Goal: Task Accomplishment & Management: Use online tool/utility

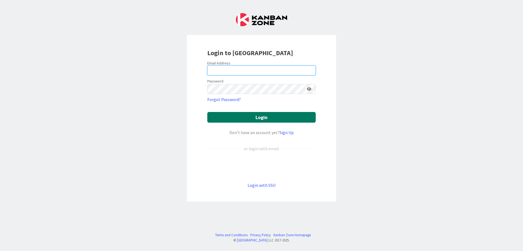
type input "[PERSON_NAME][EMAIL_ADDRESS][DOMAIN_NAME]"
click at [227, 115] on button "Login" at bounding box center [261, 117] width 109 height 11
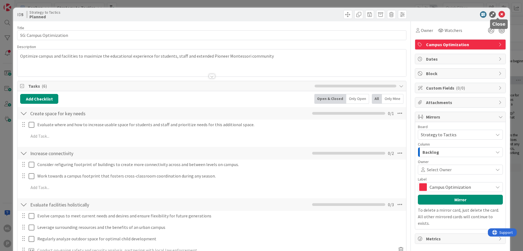
click at [499, 13] on icon at bounding box center [502, 14] width 7 height 7
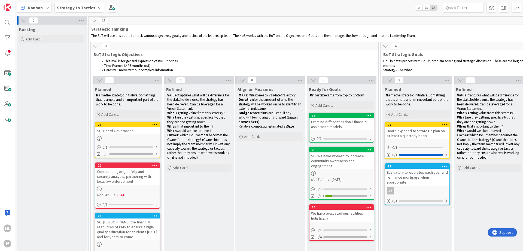
click at [70, 11] on div "Strategy to Tactics" at bounding box center [80, 8] width 50 height 10
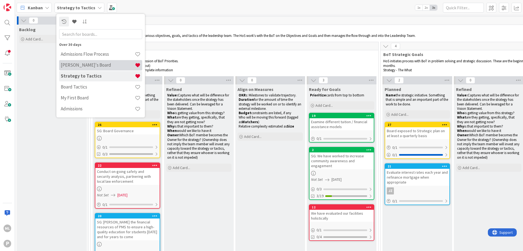
click at [66, 65] on h4 "[PERSON_NAME]'s Board" at bounding box center [98, 64] width 74 height 5
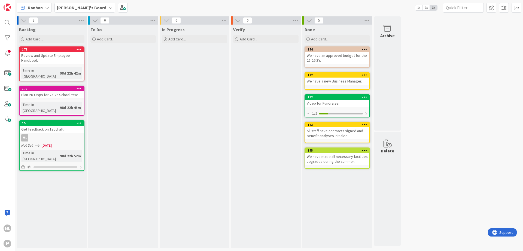
click at [112, 79] on div "To Do Add Card..." at bounding box center [123, 136] width 70 height 223
click at [5, 73] on span at bounding box center [7, 73] width 11 height 11
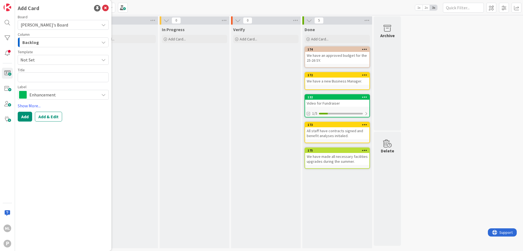
type textarea "x"
type textarea "s"
type textarea "x"
type textarea "se"
type textarea "x"
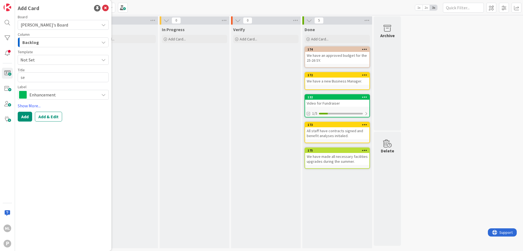
type textarea "sen"
type textarea "x"
type textarea "send"
type textarea "x"
type textarea "send"
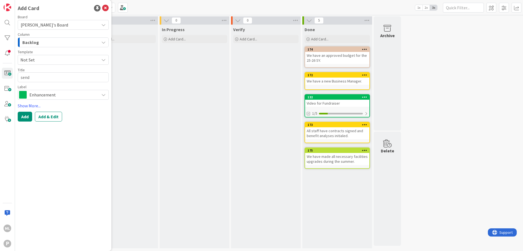
type textarea "x"
type textarea "send o"
type textarea "x"
type textarea "send ou"
type textarea "x"
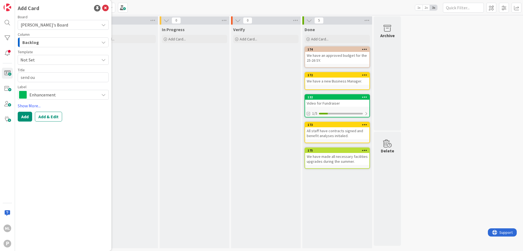
type textarea "send out"
type textarea "x"
type textarea "send out"
type textarea "x"
type textarea "send out c"
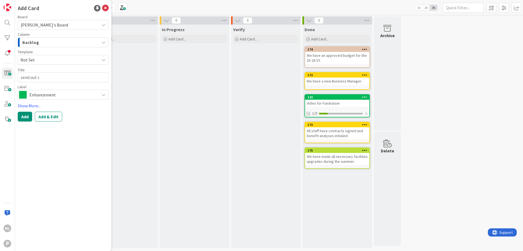
type textarea "x"
type textarea "send out com"
type textarea "x"
type textarea "send out comm"
type textarea "x"
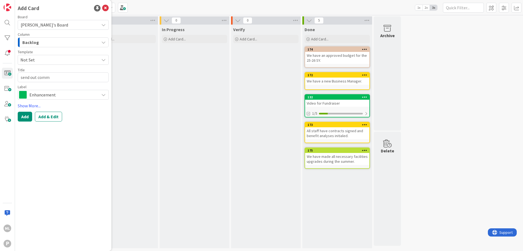
type textarea "send out comm"
type textarea "x"
type textarea "send out comm a"
type textarea "x"
type textarea "send out comm ab"
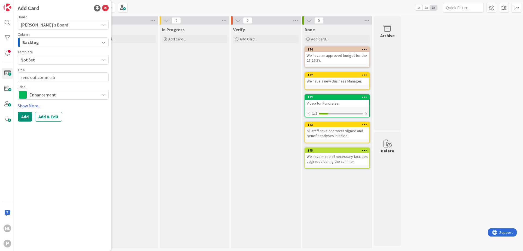
type textarea "x"
type textarea "send out comm abo"
type textarea "x"
type textarea "send out comm abou"
type textarea "x"
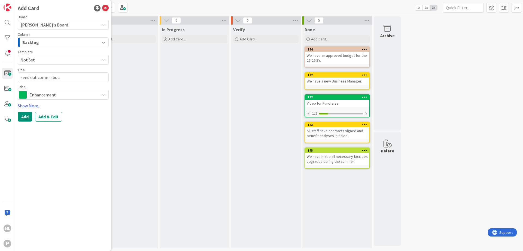
type textarea "send out comm about"
type textarea "x"
type textarea "send out comm about"
type textarea "x"
type textarea "send out comm about"
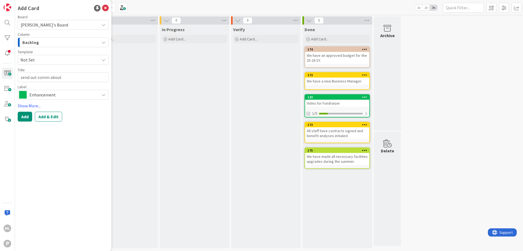
type textarea "x"
type textarea "send out comm abou"
type textarea "x"
type textarea "send out comm abo"
type textarea "x"
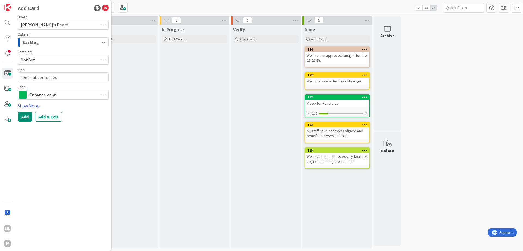
type textarea "send out comm ab"
type textarea "x"
type textarea "send out comm a"
type textarea "x"
type textarea "send out comm"
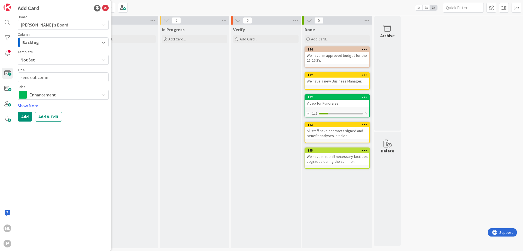
type textarea "x"
type textarea "send out comm"
type textarea "x"
type textarea "send out com"
type textarea "x"
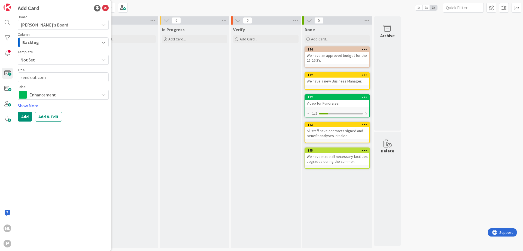
type textarea "send out co"
type textarea "x"
type textarea "send out c"
type textarea "x"
type textarea "send out"
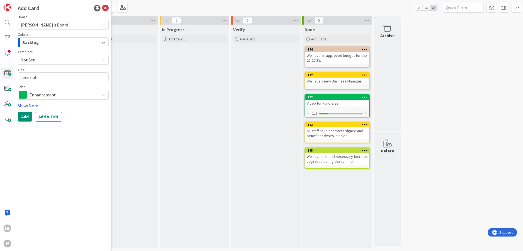
type textarea "x"
type textarea "send out"
type textarea "x"
type textarea "send ou"
type textarea "x"
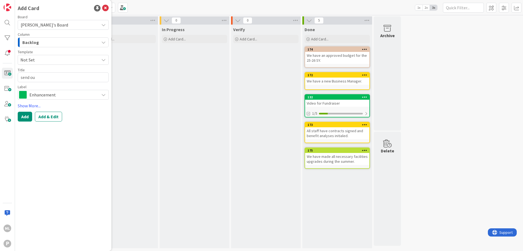
type textarea "send o"
type textarea "x"
type textarea "send"
type textarea "x"
type textarea "send"
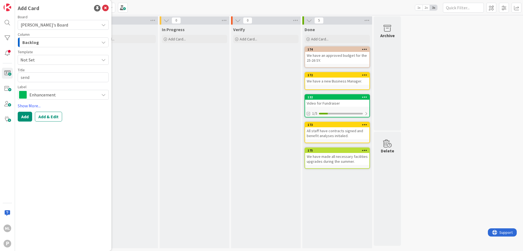
type textarea "x"
type textarea "sen"
type textarea "x"
type textarea "se"
type textarea "x"
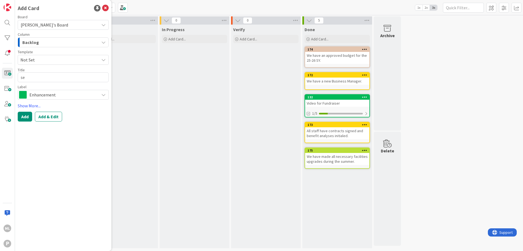
type textarea "s"
type textarea "x"
type textarea "W"
type textarea "x"
type textarea "We"
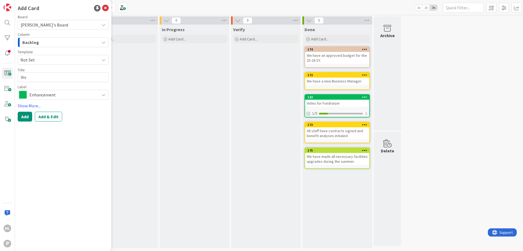
type textarea "x"
type textarea "We"
type textarea "x"
type textarea "We h"
type textarea "x"
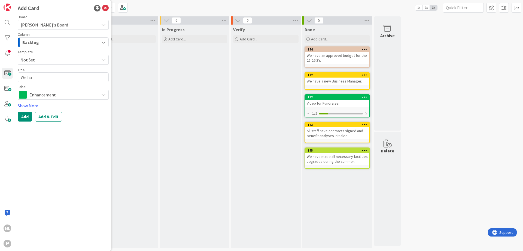
type textarea "We hav"
type textarea "x"
type textarea "We have"
type textarea "x"
type textarea "We have"
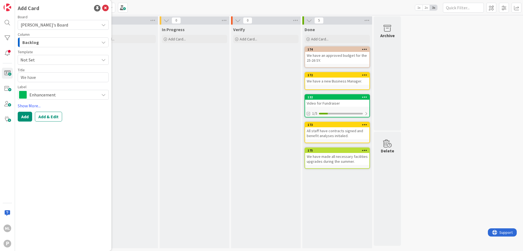
type textarea "x"
type textarea "We have a"
type textarea "x"
type textarea "We have a"
type textarea "x"
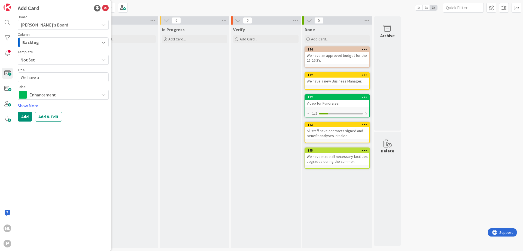
type textarea "We have a n"
type textarea "x"
type textarea "We have a ne"
type textarea "x"
type textarea "We have a new"
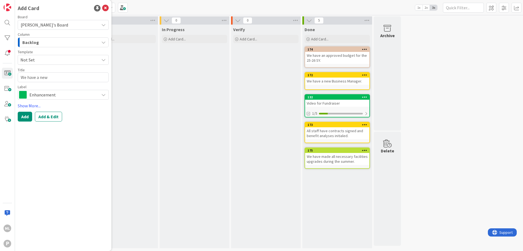
type textarea "x"
type textarea "We have a new"
type textarea "x"
type textarea "We have a new P"
type textarea "x"
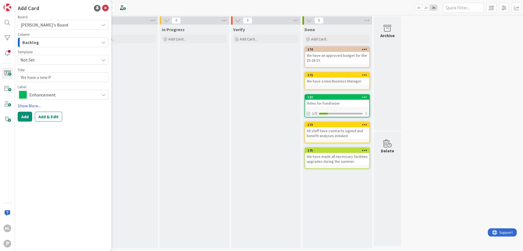
type textarea "We have a new Pa"
type textarea "x"
type textarea "We have a new Par"
type textarea "x"
type textarea "We have a new Pare"
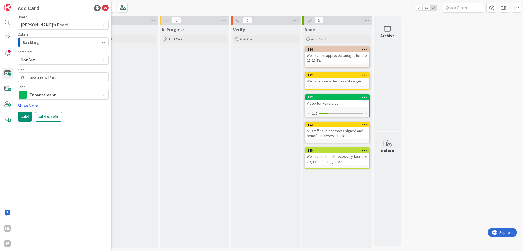
type textarea "x"
type textarea "We have a new Paren"
type textarea "x"
type textarea "We have a new Parent"
type textarea "x"
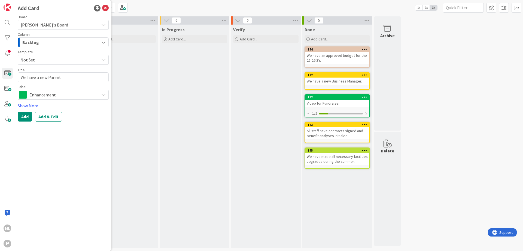
type textarea "We have a new Parent"
type textarea "x"
type textarea "We have a new Parent H"
type textarea "x"
type textarea "We have a new Parent HB"
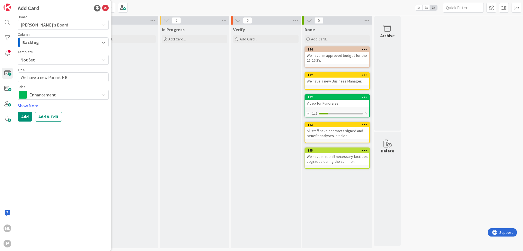
type textarea "x"
type textarea "We have a new Parent HB"
type textarea "x"
type textarea "We have a new Parent HB a"
type textarea "x"
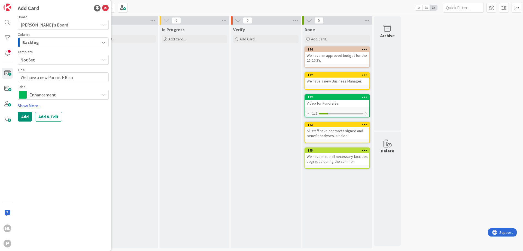
type textarea "We have a new Parent HB and"
type textarea "x"
type textarea "We have a new Parent HB and"
type textarea "x"
type textarea "We have a new Parent HB and p"
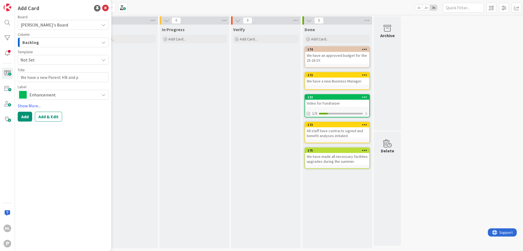
type textarea "x"
type textarea "We have a new Parent HB and pa"
type textarea "x"
type textarea "We have a new Parent HB and par"
type textarea "x"
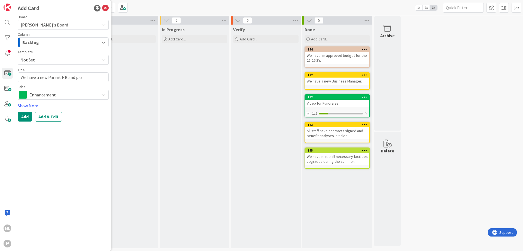
type textarea "We have a new Parent HB and pare"
type textarea "x"
type textarea "We have a new Parent HB and paren"
type textarea "x"
type textarea "We have a new Parent HB and parent"
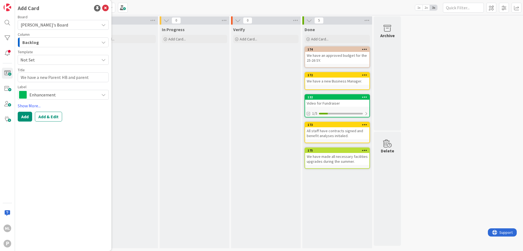
type textarea "x"
type textarea "We have a new Parent HB and parents"
type textarea "x"
type textarea "We have a new Parent HB and parents"
type textarea "x"
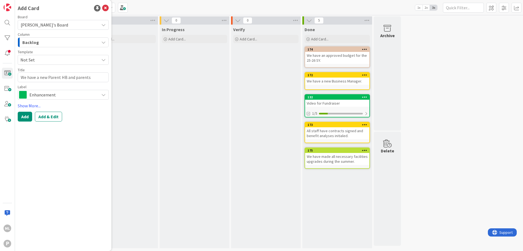
type textarea "We have a new Parent HB and parents h"
type textarea "x"
type textarea "We have a new Parent HB and parents ha"
type textarea "x"
type textarea "We have a new Parent HB and parents hav"
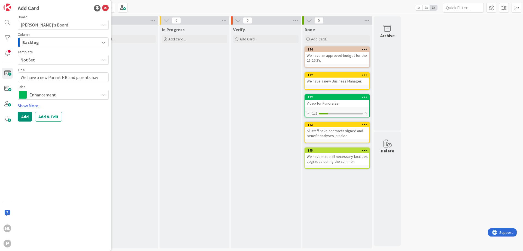
type textarea "x"
type textarea "We have a new Parent HB and parents have"
type textarea "x"
type textarea "We have a new Parent HB and parents have"
type textarea "x"
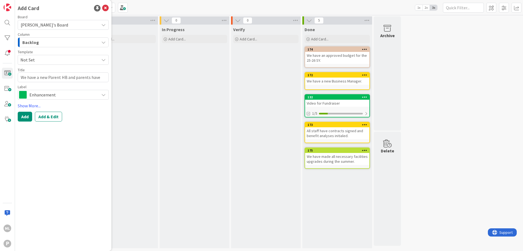
type textarea "We have a new Parent HB and parents have r"
type textarea "x"
type textarea "We have a new Parent HB and parents have re"
type textarea "x"
type textarea "We have a new Parent HB and parents have rec"
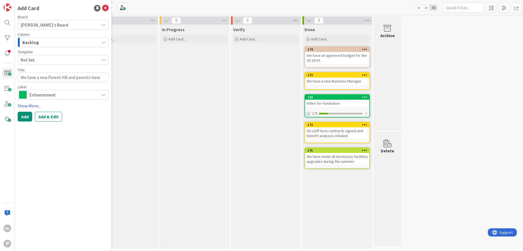
type textarea "x"
type textarea "We have a new Parent HB and parents have rece"
type textarea "x"
type textarea "We have a new Parent HB and parents have recei"
type textarea "x"
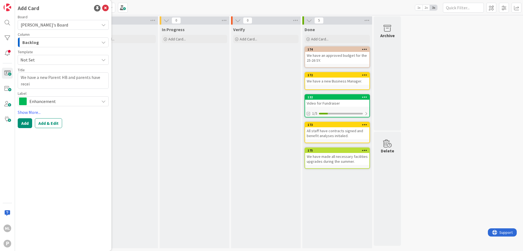
type textarea "We have a new Parent HB and parents have receiv"
type textarea "x"
type textarea "We have a new Parent HB and parents have receive"
type textarea "x"
type textarea "We have a new Parent HB and parents have received"
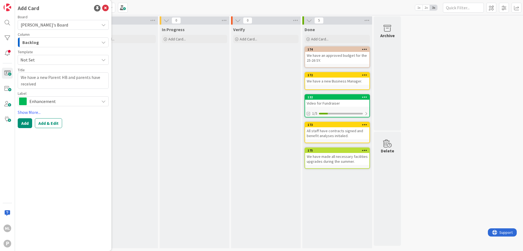
type textarea "x"
type textarea "We have a new Parent HB and parents have received"
type textarea "x"
type textarea "We have a new Parent HB and parents have received a"
type textarea "x"
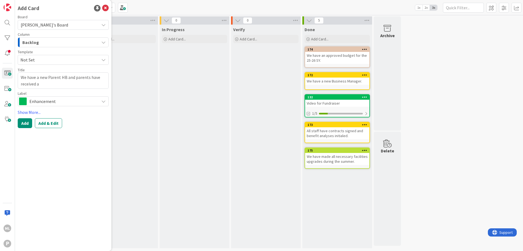
type textarea "We have a new Parent HB and parents have received an"
type textarea "x"
type textarea "We have a new Parent HB and parents have received and"
type textarea "x"
type textarea "We have a new Parent HB and parents have received and"
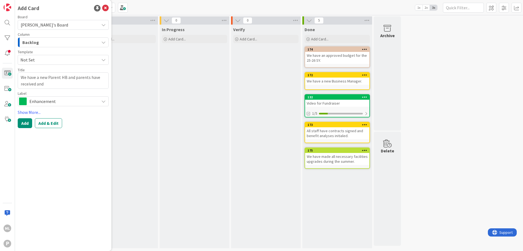
type textarea "x"
type textarea "We have a new Parent HB and parents have received and r"
type textarea "x"
type textarea "We have a new Parent HB and parents have received and re"
type textarea "x"
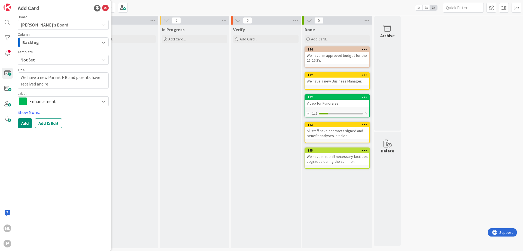
type textarea "We have a new Parent HB and parents have received and rev"
type textarea "x"
type textarea "We have a new Parent HB and parents have received and revi"
type textarea "x"
type textarea "We have a new Parent HB and parents have received and revie"
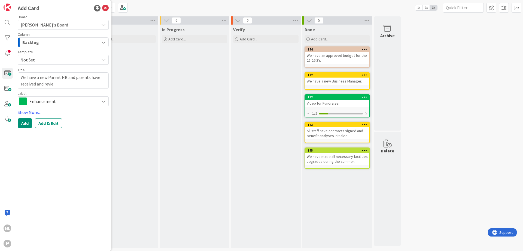
type textarea "x"
type textarea "We have a new Parent HB and parents have received and review"
type textarea "x"
type textarea "We have a new Parent HB and parents have received and reviewe"
type textarea "x"
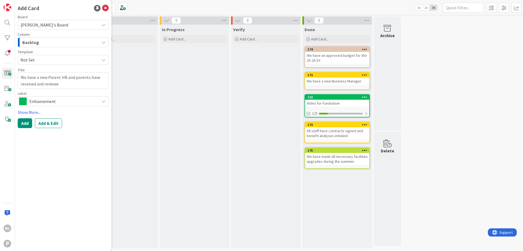
type textarea "We have a new Parent HB and parents have received and reviewed"
type textarea "x"
type textarea "We have a new Parent HB and parents have received and reviewed t"
click at [38, 99] on span "Enhancement" at bounding box center [62, 101] width 67 height 8
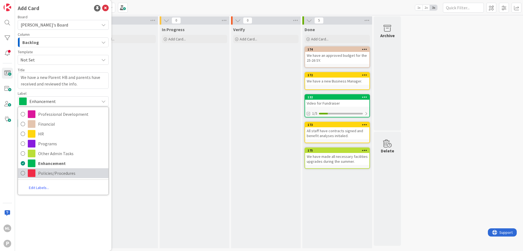
click at [55, 174] on span "Policies/Procedures" at bounding box center [72, 173] width 68 height 8
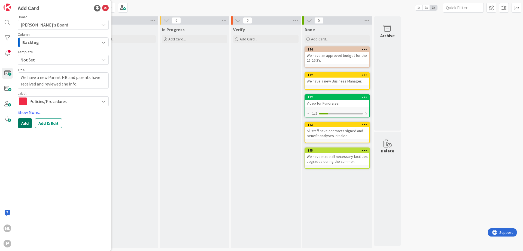
click at [22, 123] on button "Add" at bounding box center [25, 123] width 14 height 10
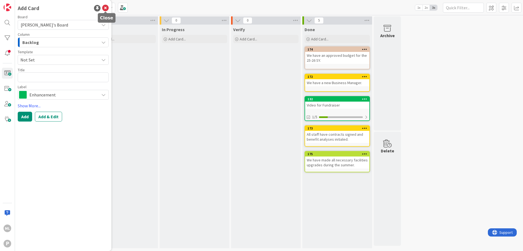
click at [105, 6] on icon at bounding box center [105, 8] width 7 height 7
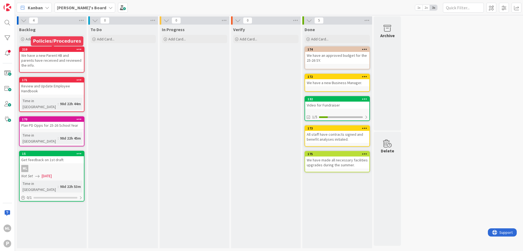
click at [46, 50] on div "210" at bounding box center [53, 49] width 62 height 4
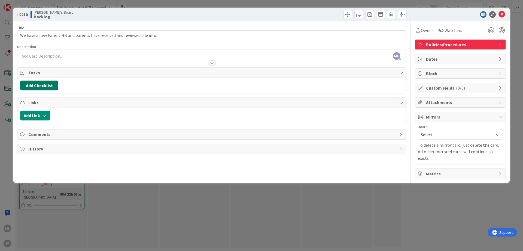
click at [47, 86] on button "Add Checklist" at bounding box center [39, 85] width 38 height 10
click at [26, 123] on button "Add" at bounding box center [30, 124] width 14 height 10
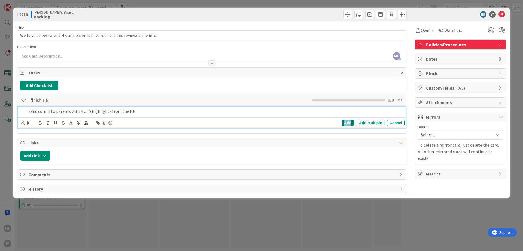
click at [350, 122] on div "Add" at bounding box center [348, 122] width 12 height 7
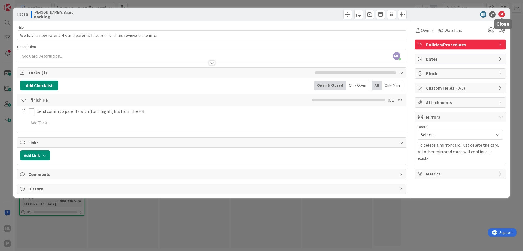
click at [503, 14] on icon at bounding box center [502, 14] width 7 height 7
